Goal: Transaction & Acquisition: Purchase product/service

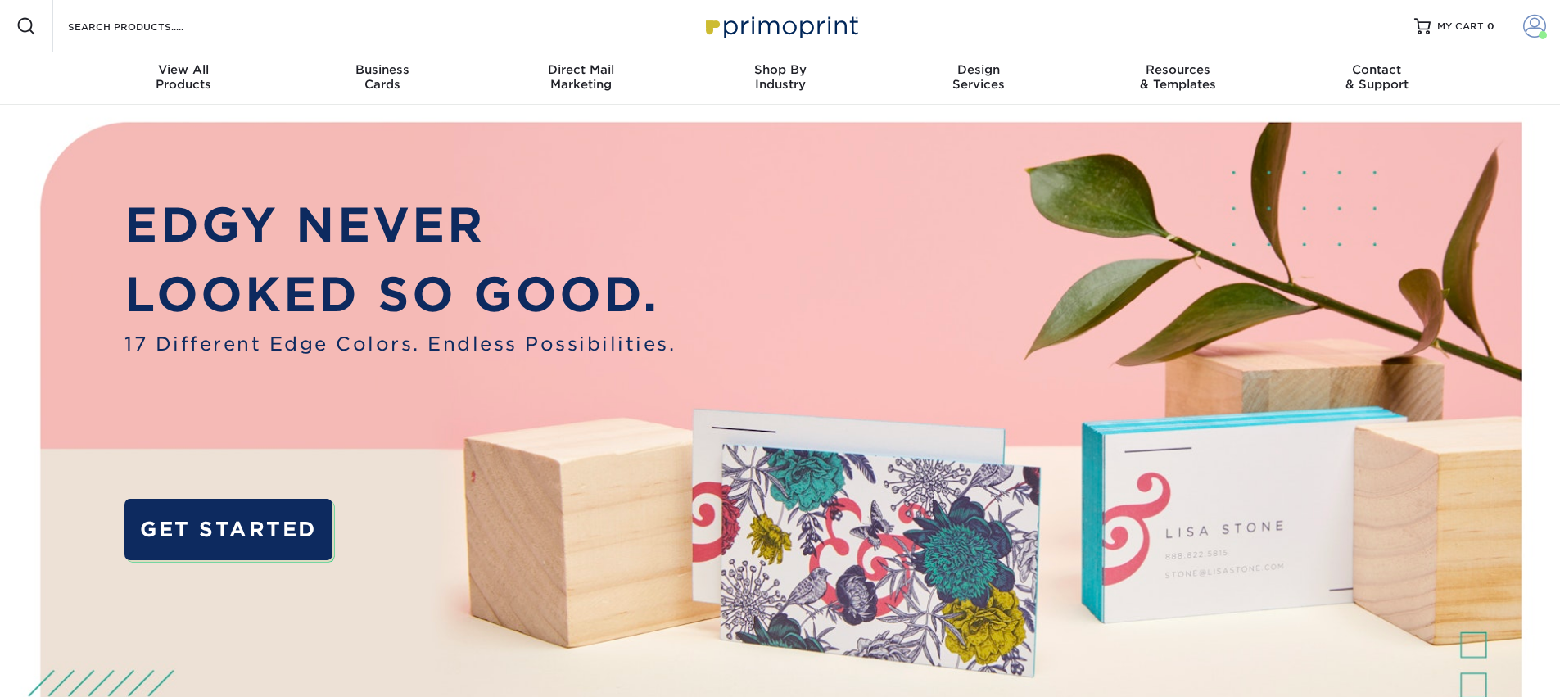
click at [1529, 24] on span at bounding box center [1534, 26] width 23 height 23
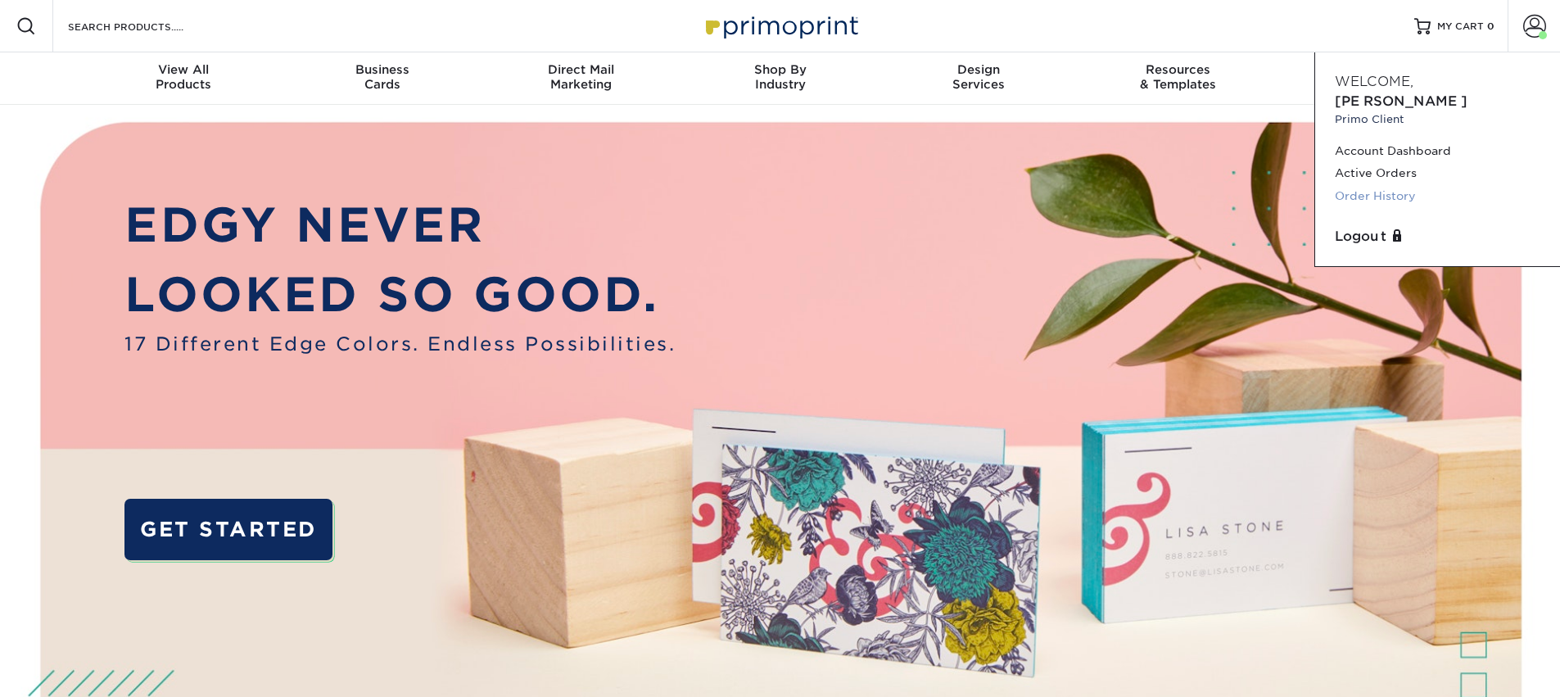
click at [1358, 185] on link "Order History" at bounding box center [1438, 196] width 206 height 22
click at [367, 82] on div "Business Cards" at bounding box center [382, 76] width 199 height 29
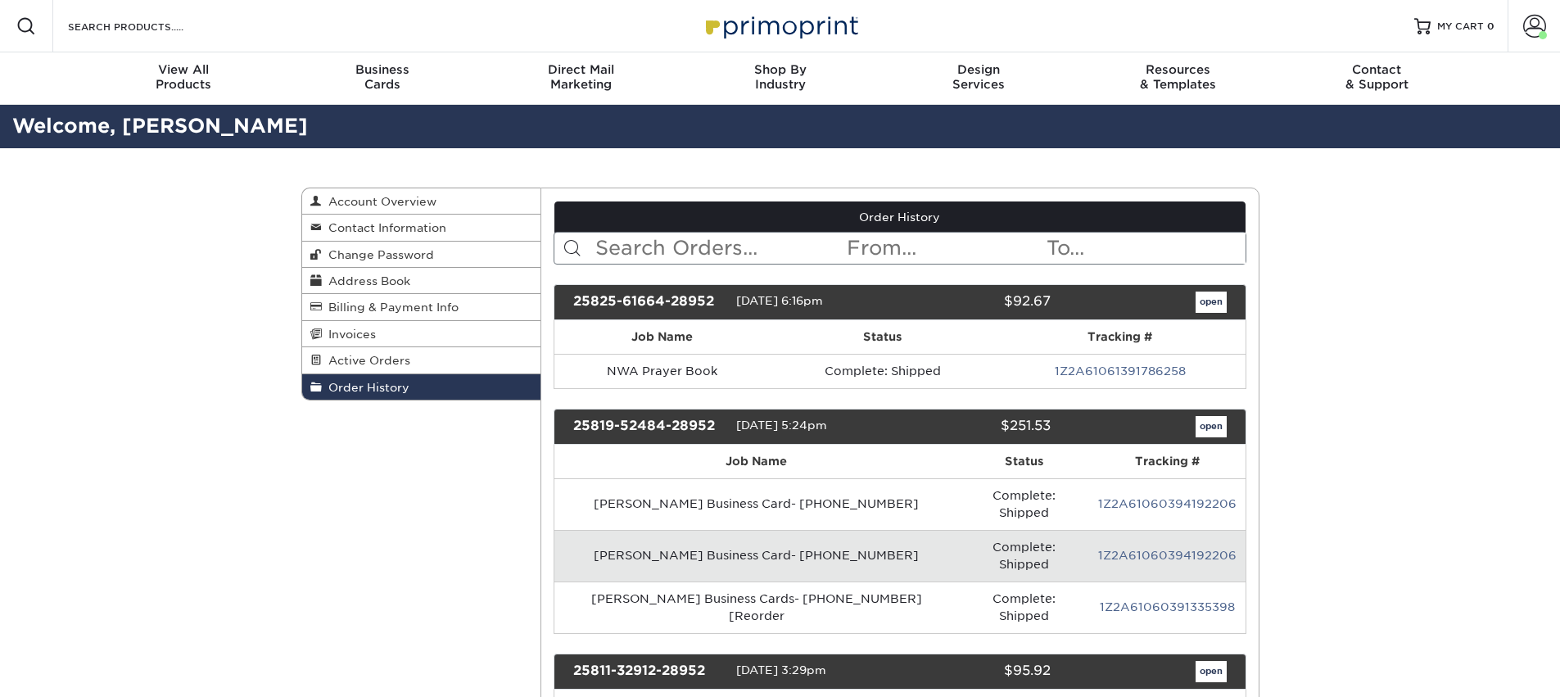
scroll to position [81, 0]
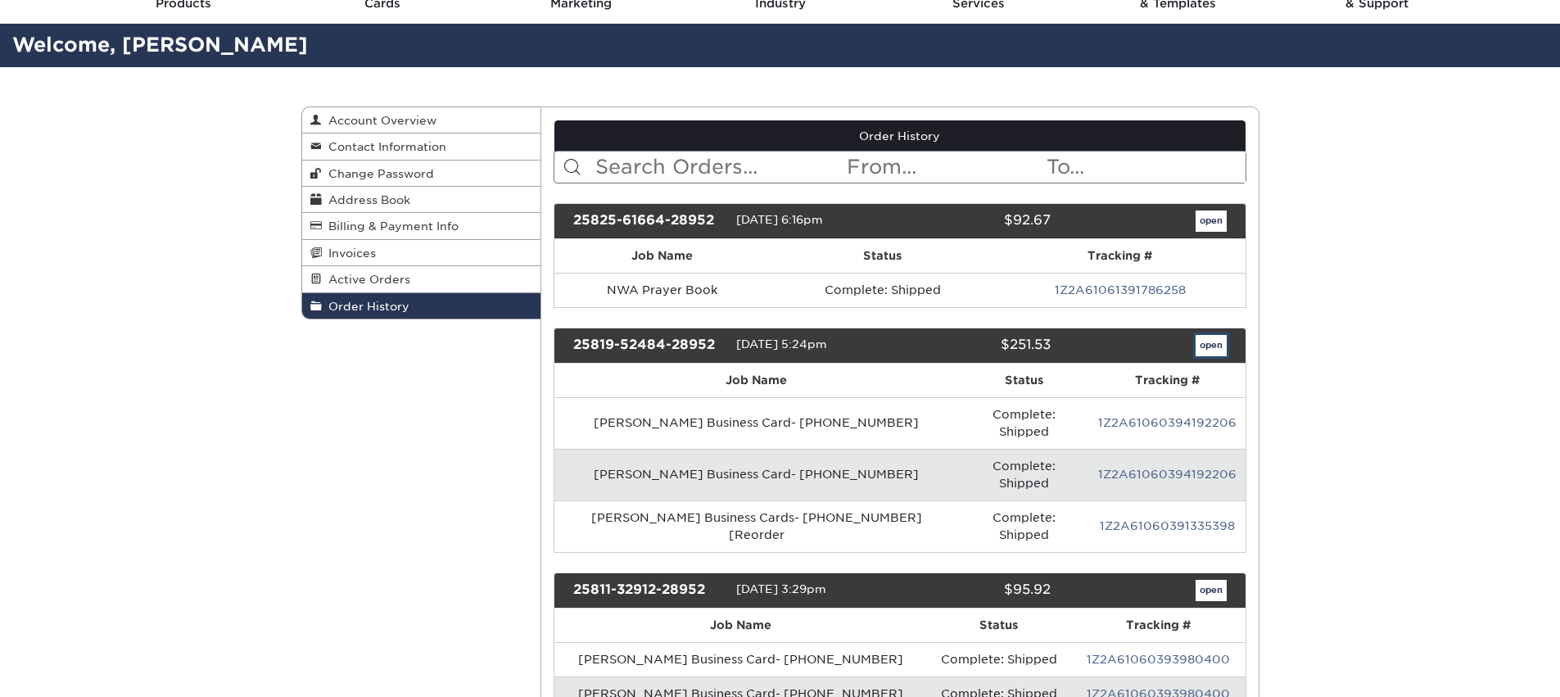
click at [1205, 350] on link "open" at bounding box center [1211, 345] width 31 height 21
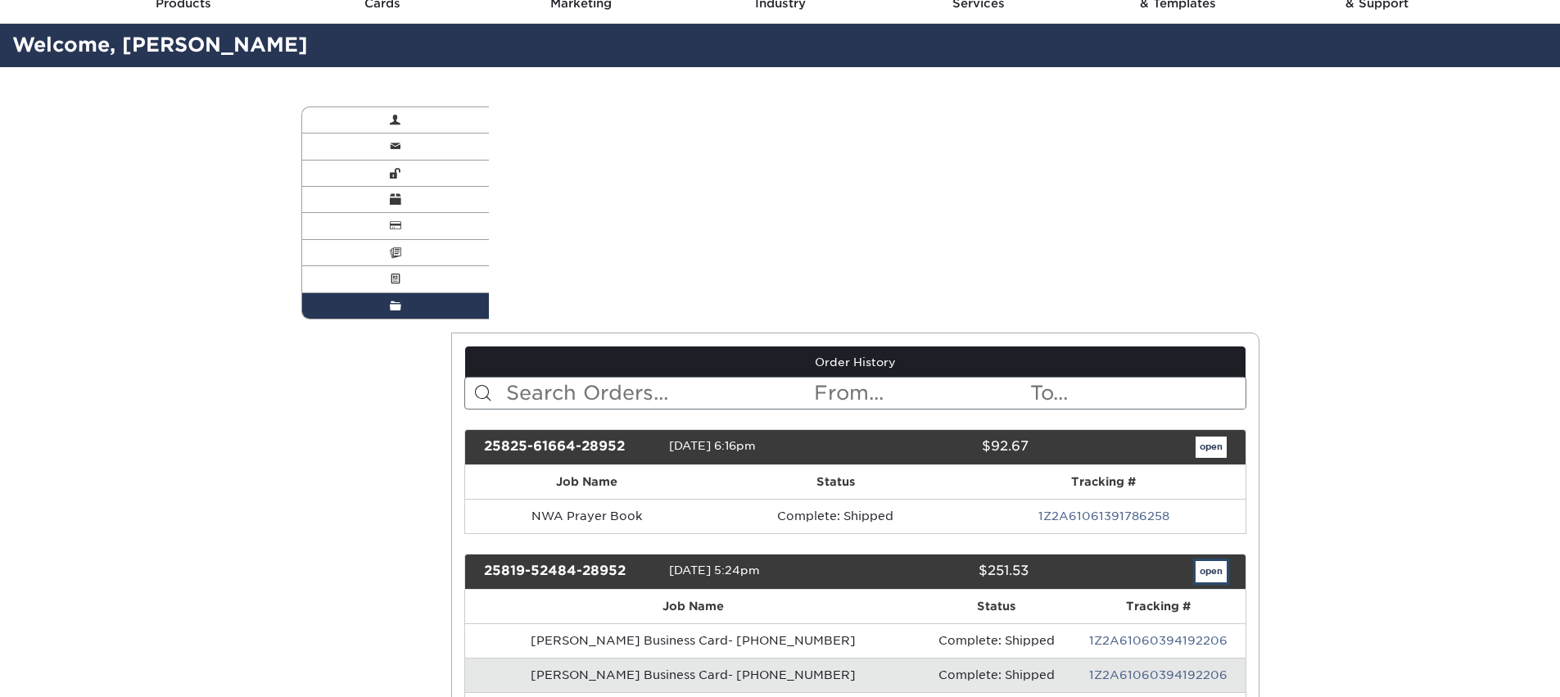
scroll to position [0, 0]
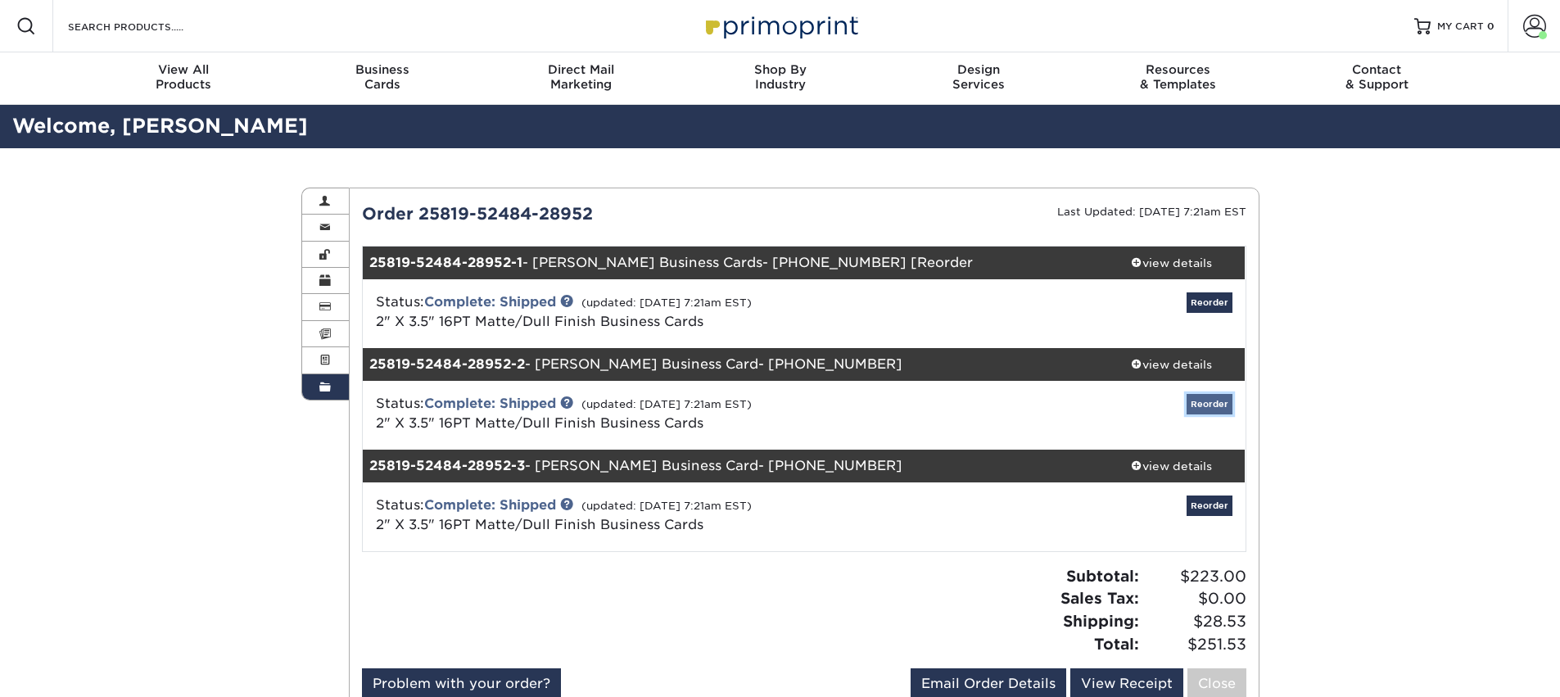
click at [1192, 406] on link "Reorder" at bounding box center [1210, 404] width 46 height 20
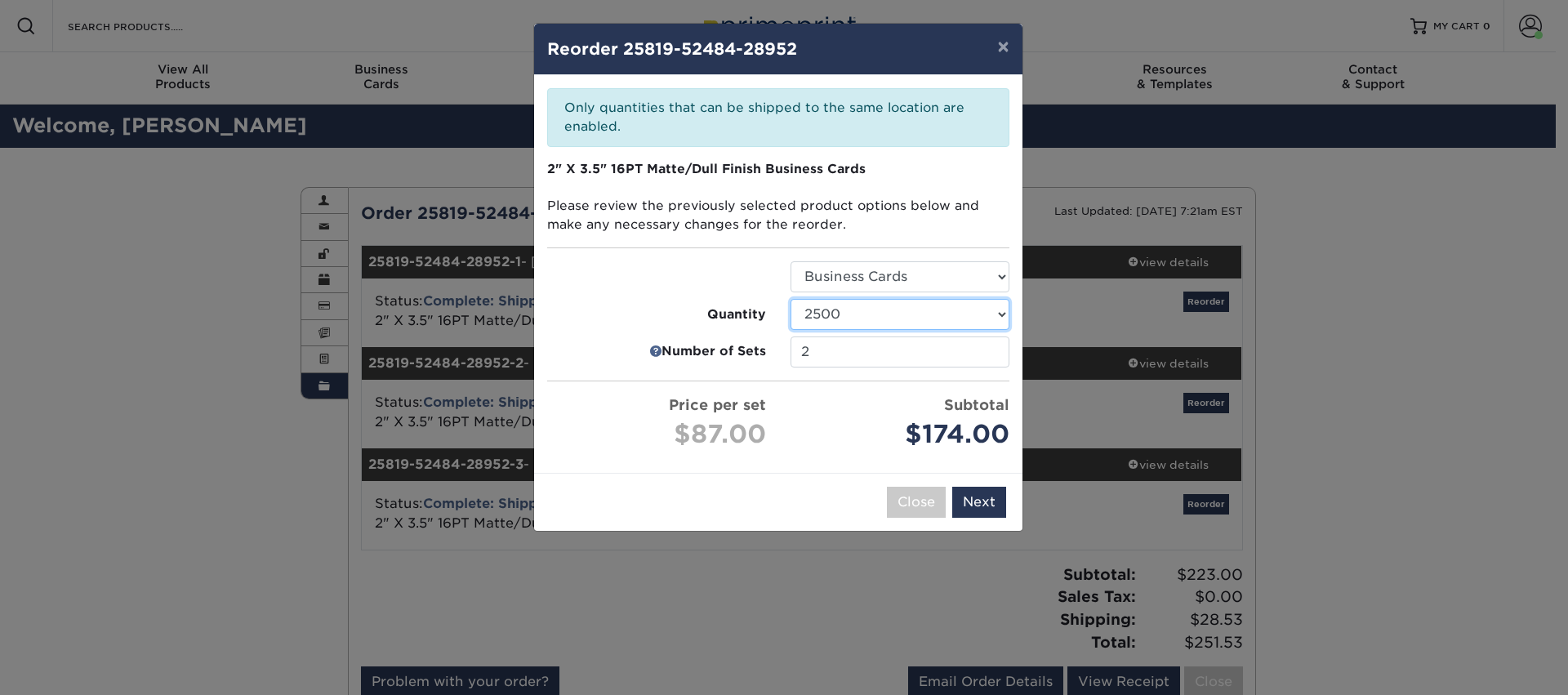
click at [1003, 313] on select "100 250 500 1000 2500 5000" at bounding box center [900, 314] width 218 height 31
click at [1002, 50] on button "×" at bounding box center [1003, 47] width 38 height 46
